Goal: Information Seeking & Learning: Find specific fact

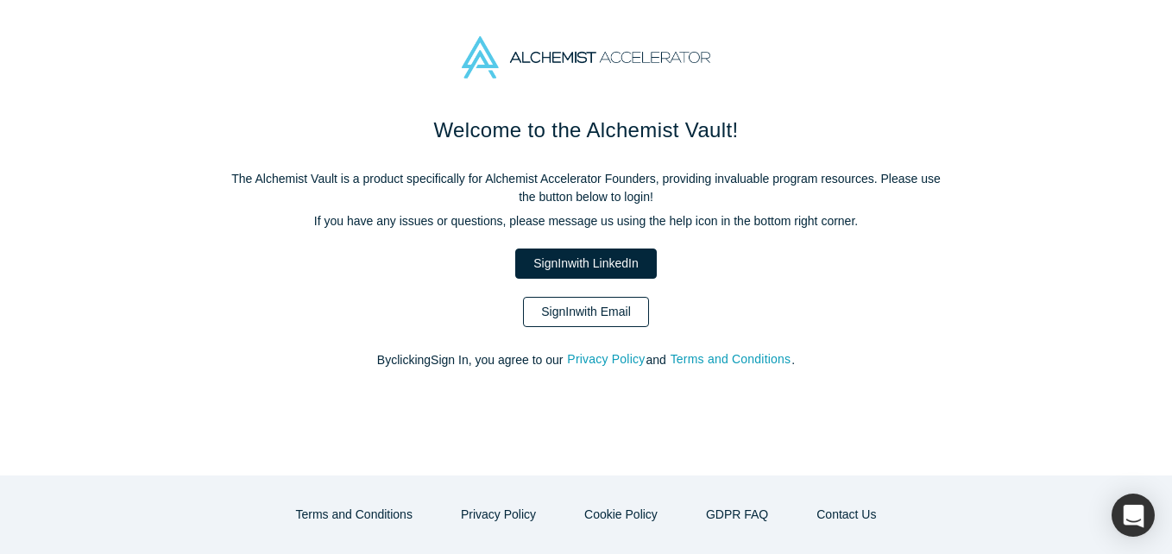
click at [557, 305] on link "Sign In with Email" at bounding box center [586, 312] width 126 height 30
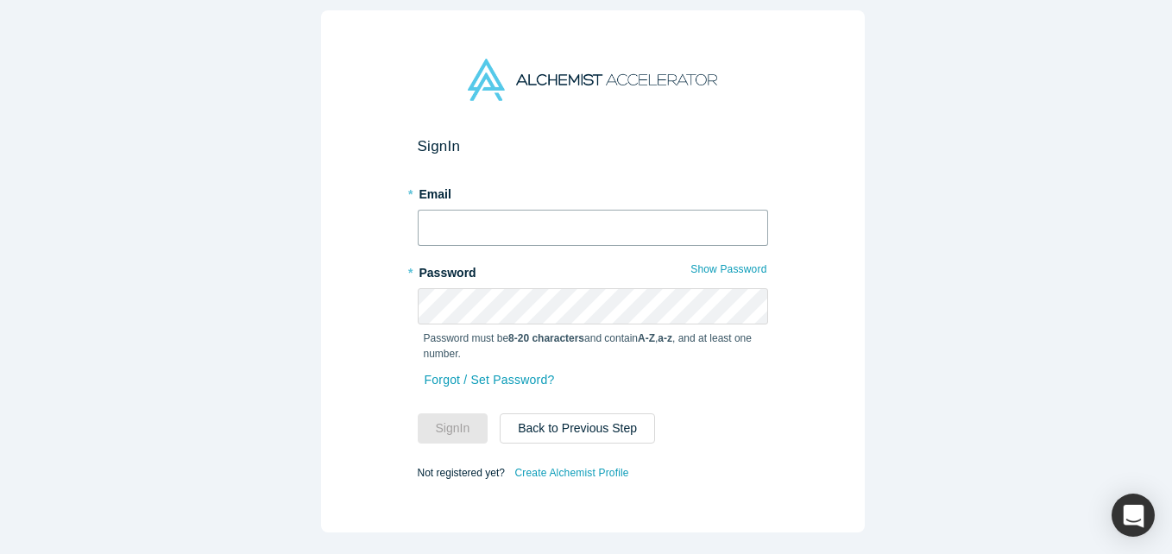
drag, startPoint x: 468, startPoint y: 239, endPoint x: 443, endPoint y: 206, distance: 41.2
click at [468, 239] on input "text" at bounding box center [593, 228] width 350 height 36
type input "[EMAIL_ADDRESS][DOMAIN_NAME]"
click at [418, 413] on button "Sign In" at bounding box center [453, 428] width 71 height 30
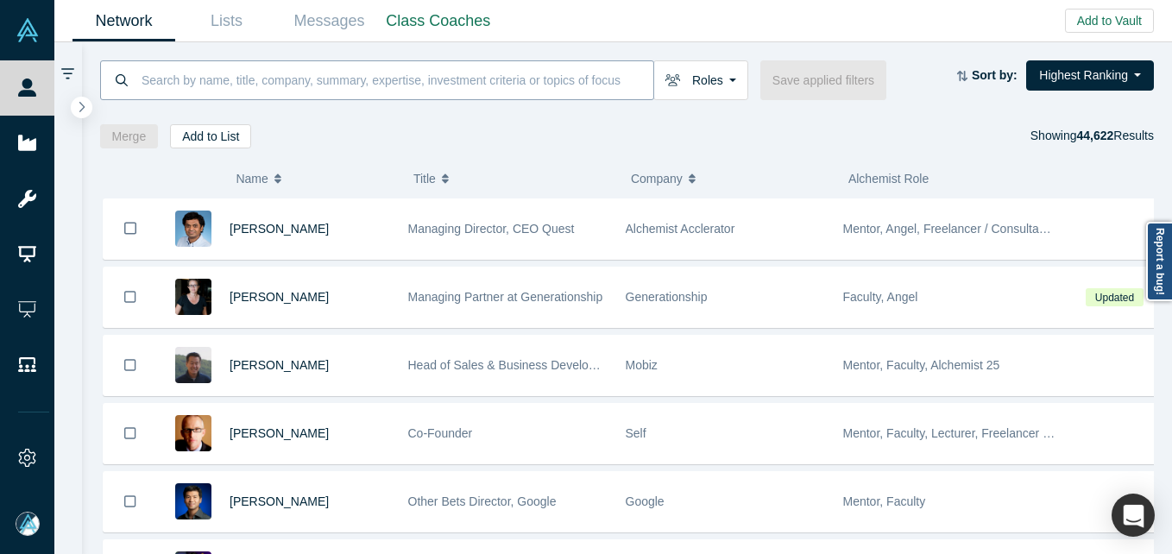
click at [226, 77] on input at bounding box center [396, 80] width 513 height 41
paste input "[PERSON_NAME]"
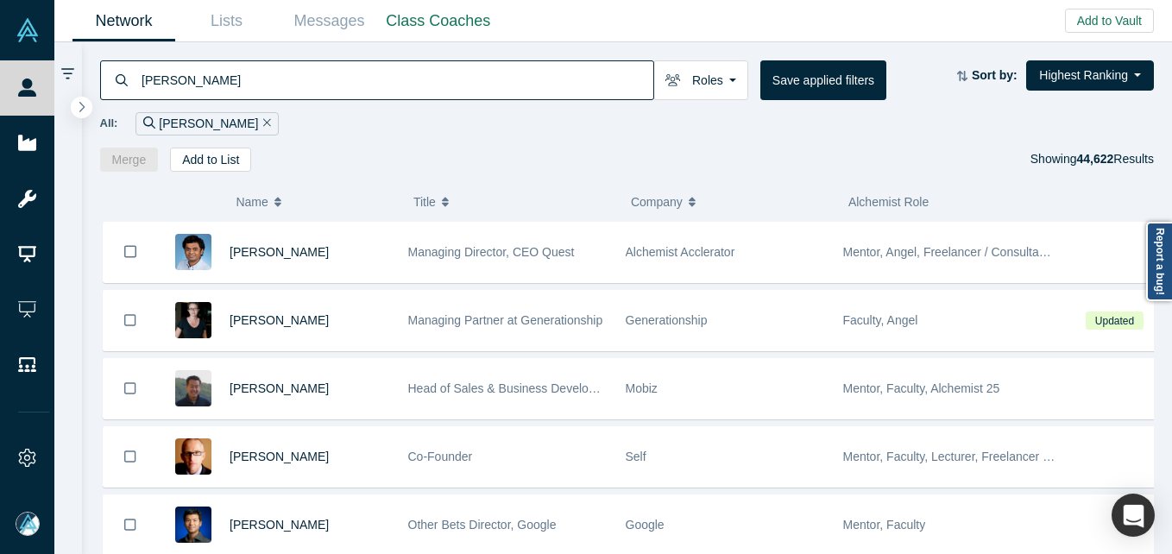
type input "[PERSON_NAME]"
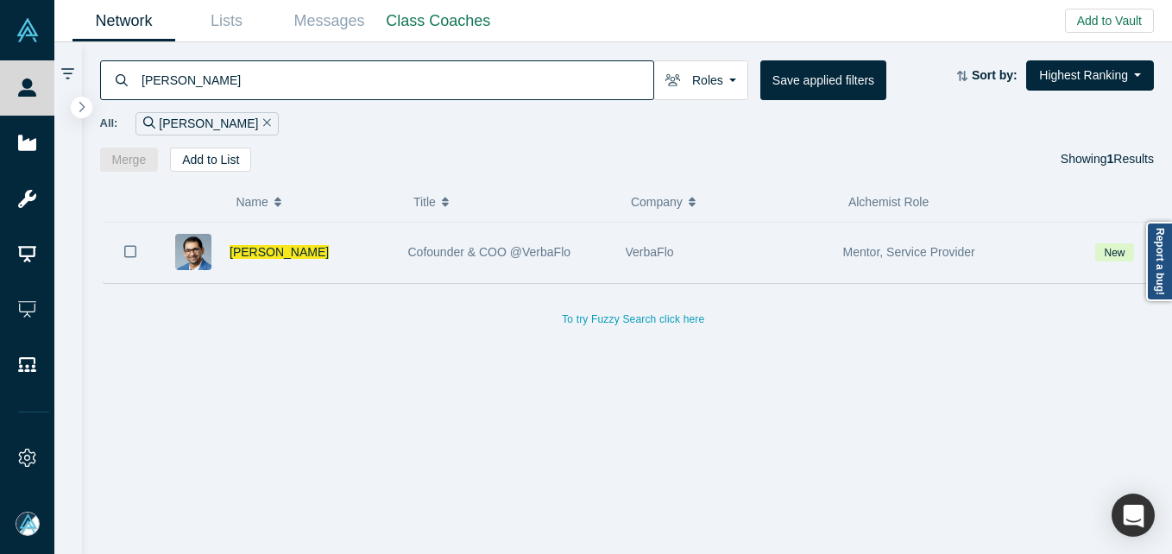
click at [403, 243] on div "Cofounder & COO @VerbaFlo" at bounding box center [507, 253] width 217 height 60
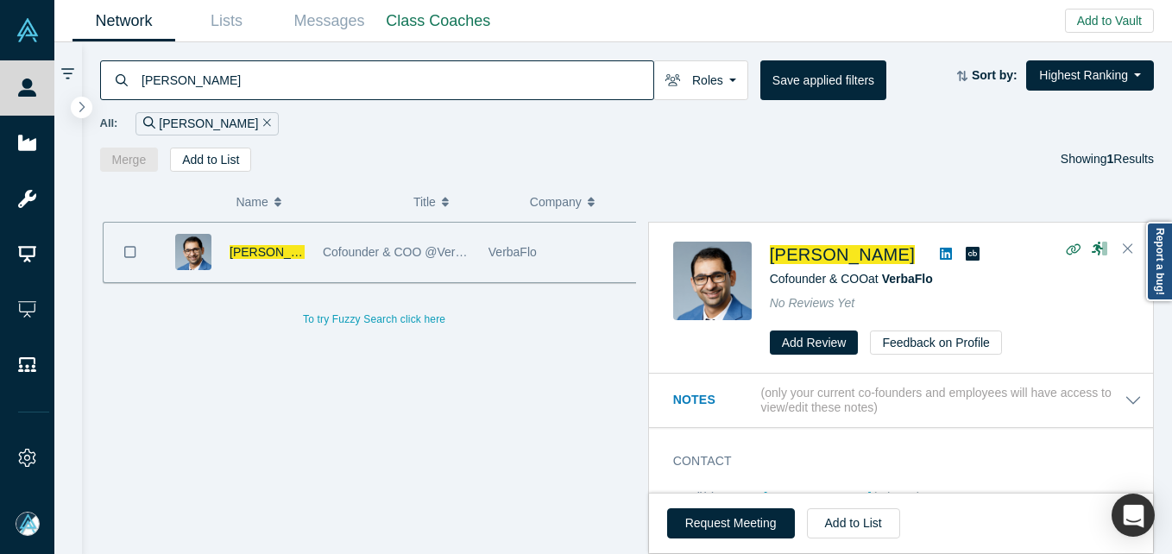
scroll to position [86, 0]
